Goal: Find specific page/section: Find specific page/section

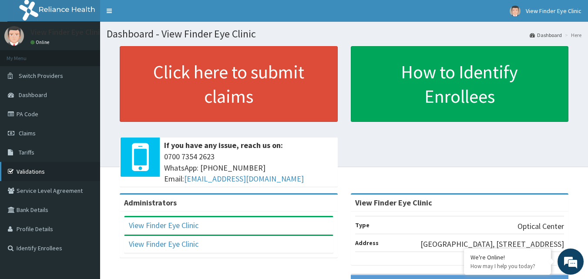
click at [44, 169] on link "Validations" at bounding box center [50, 171] width 100 height 19
click at [34, 112] on link "PA Code" at bounding box center [50, 114] width 100 height 19
